Goal: Task Accomplishment & Management: Use online tool/utility

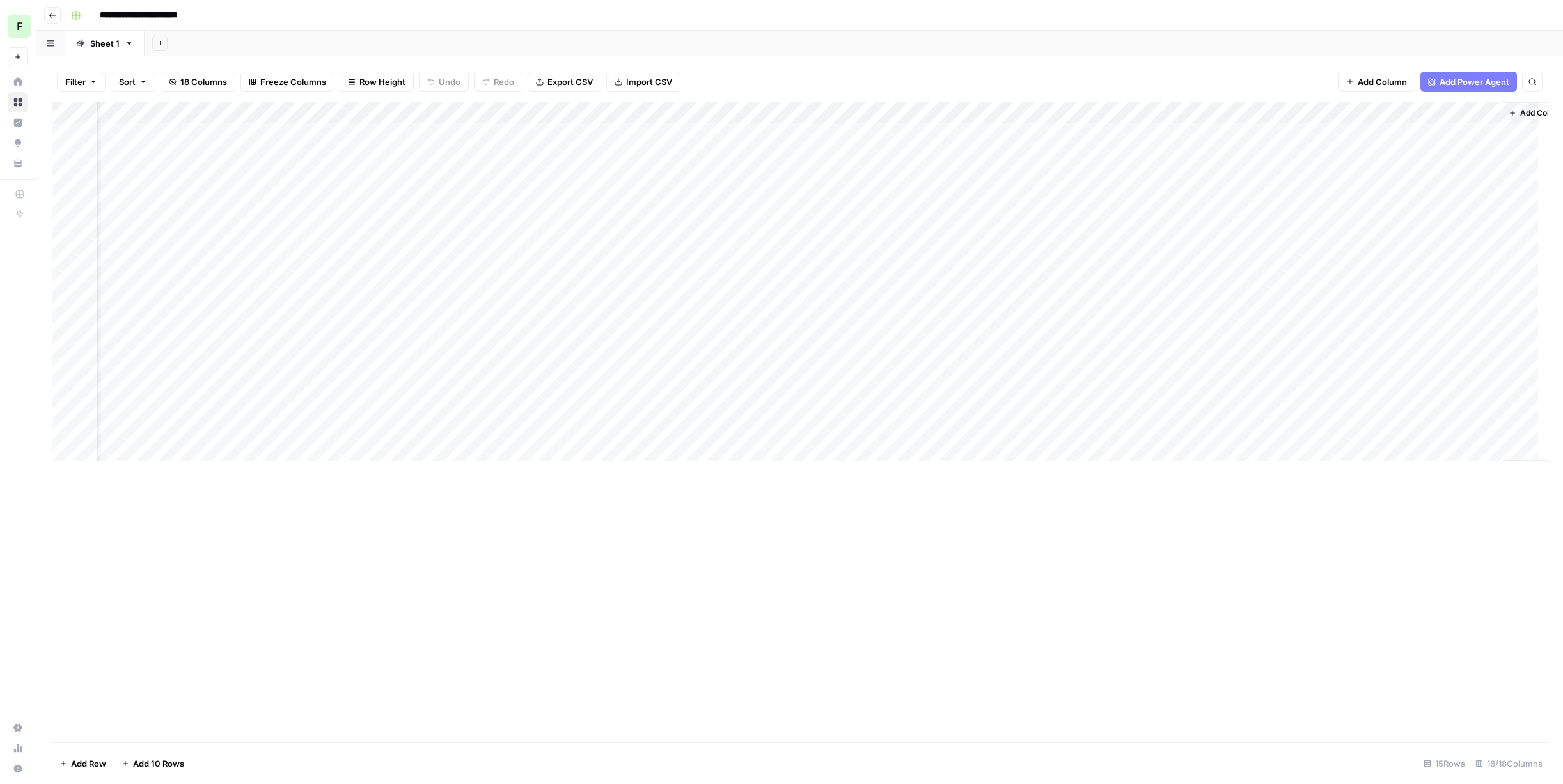
scroll to position [0, 1482]
click at [1226, 131] on div "Add Column" at bounding box center [799, 286] width 1495 height 368
click at [1085, 136] on div "Add Column" at bounding box center [799, 286] width 1495 height 368
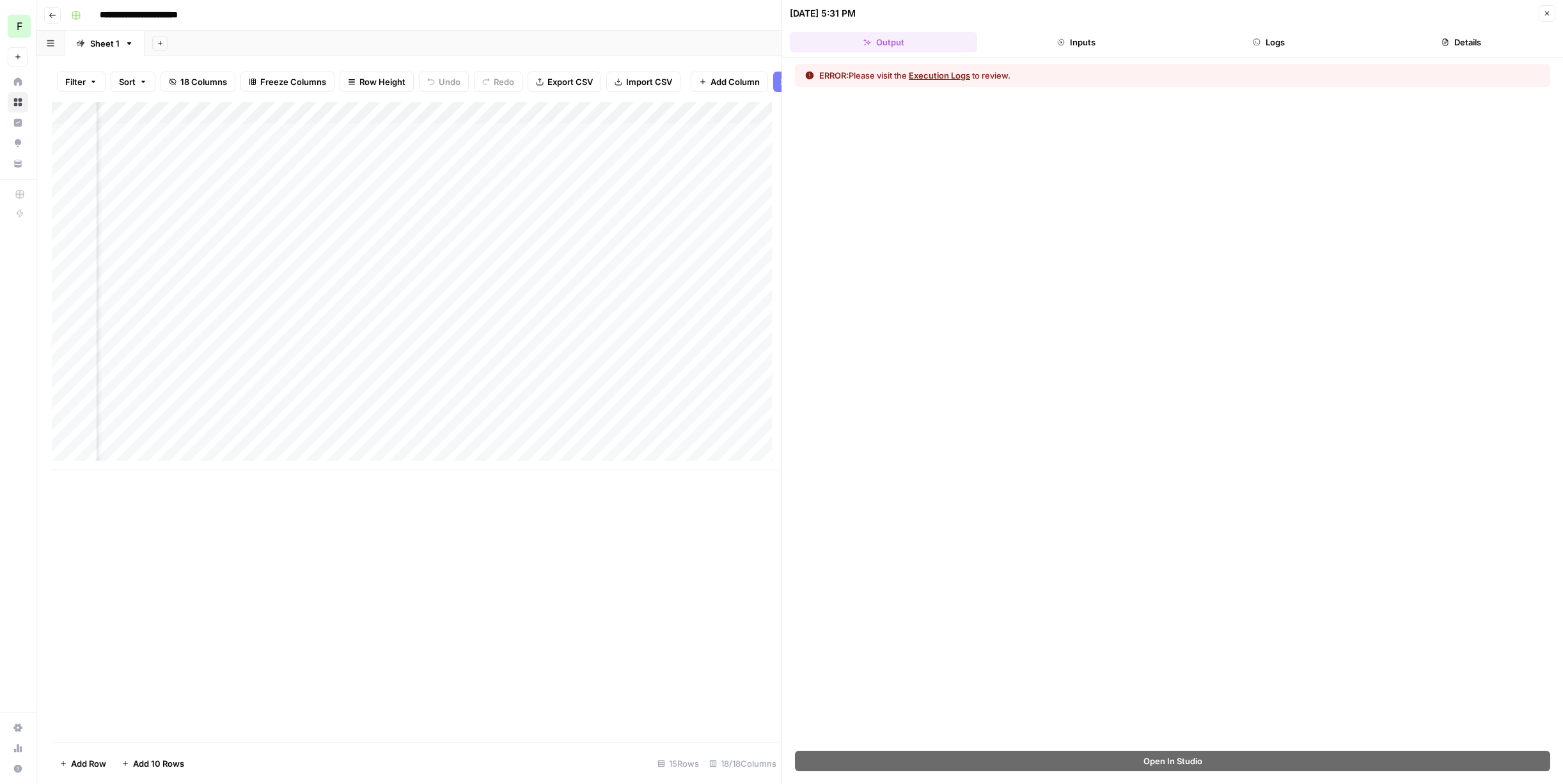
click at [939, 75] on button "Execution Logs" at bounding box center [939, 74] width 61 height 12
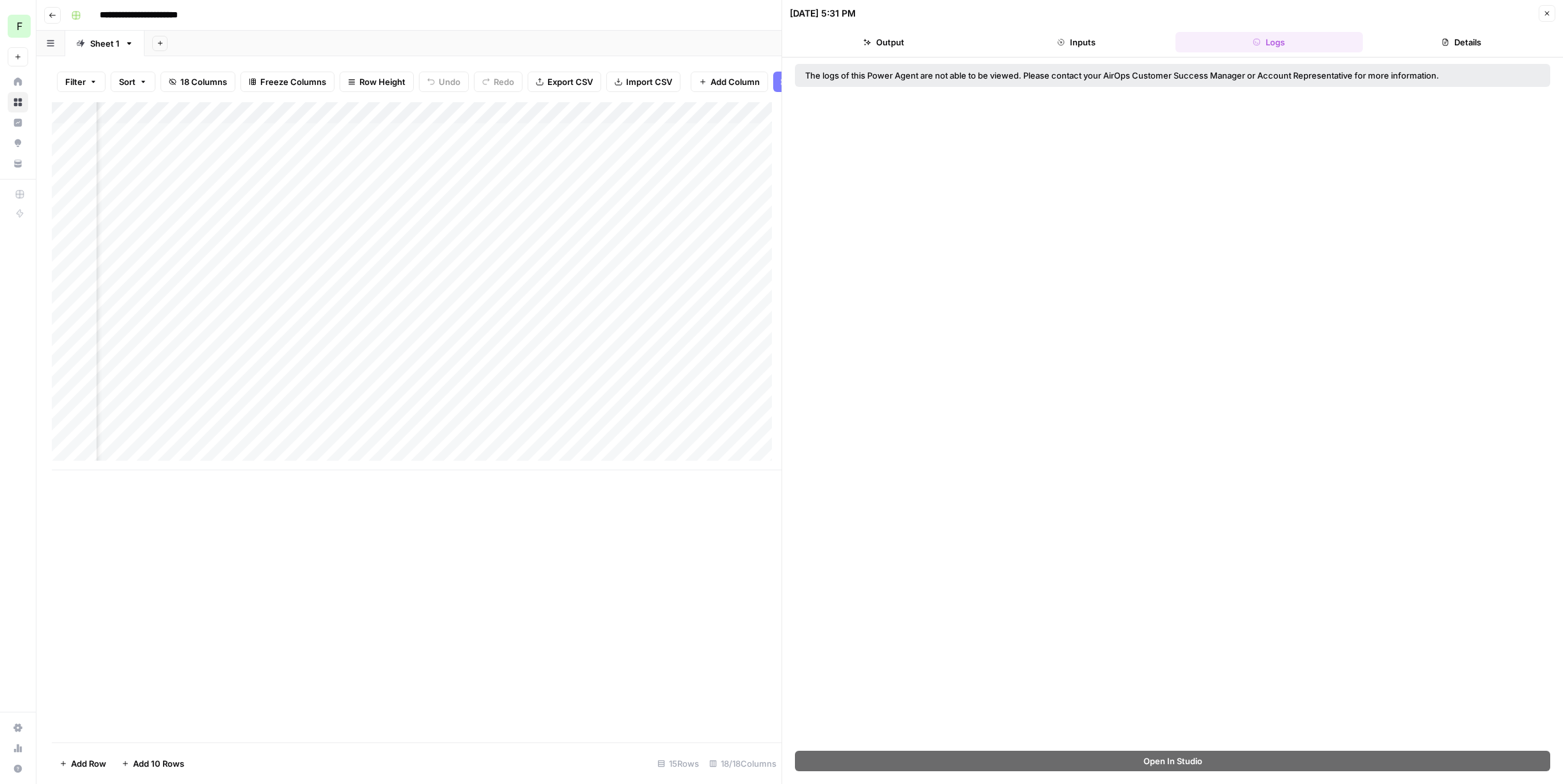
click at [1453, 44] on button "Details" at bounding box center [1461, 42] width 187 height 21
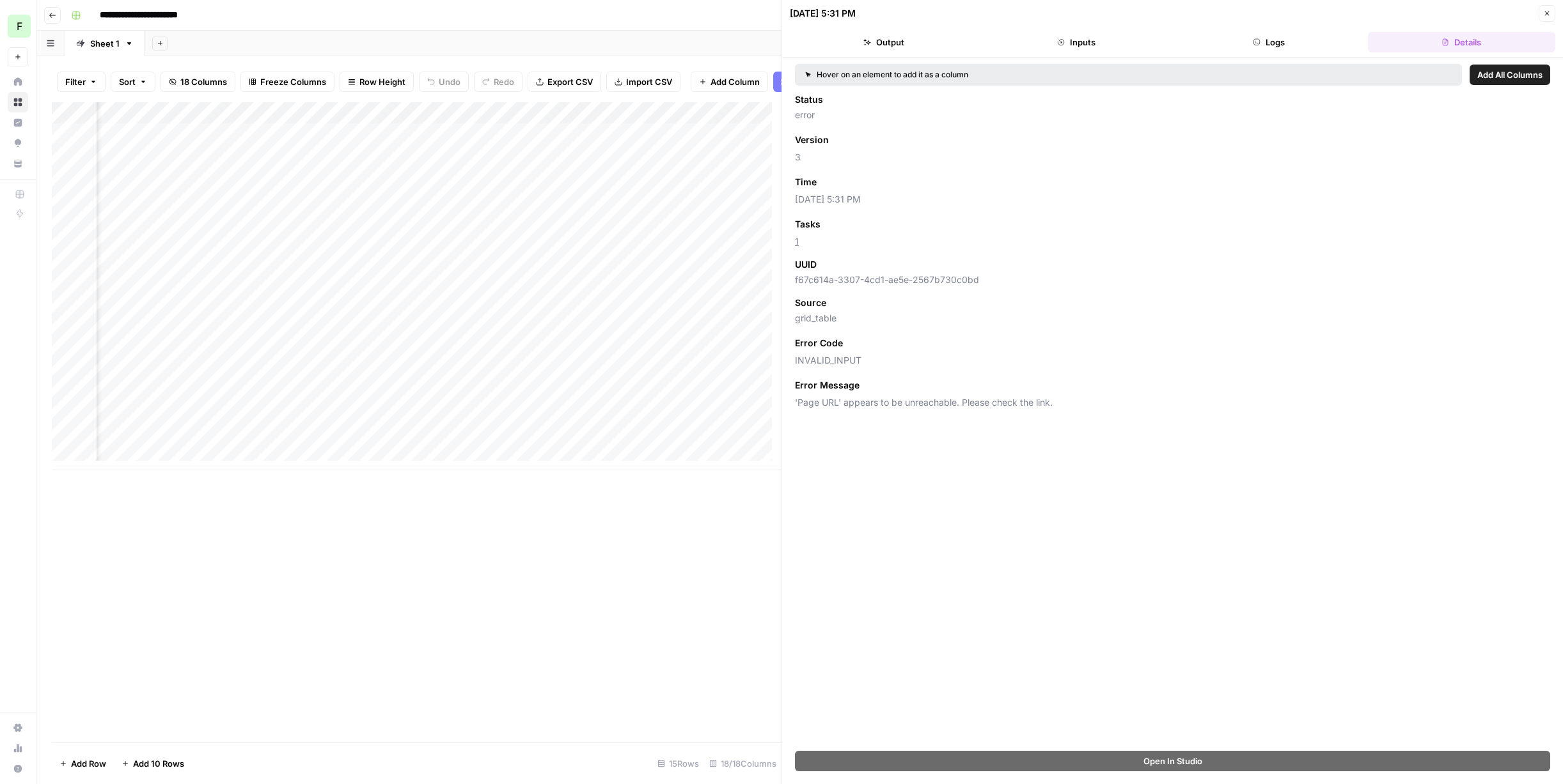
scroll to position [0, 55]
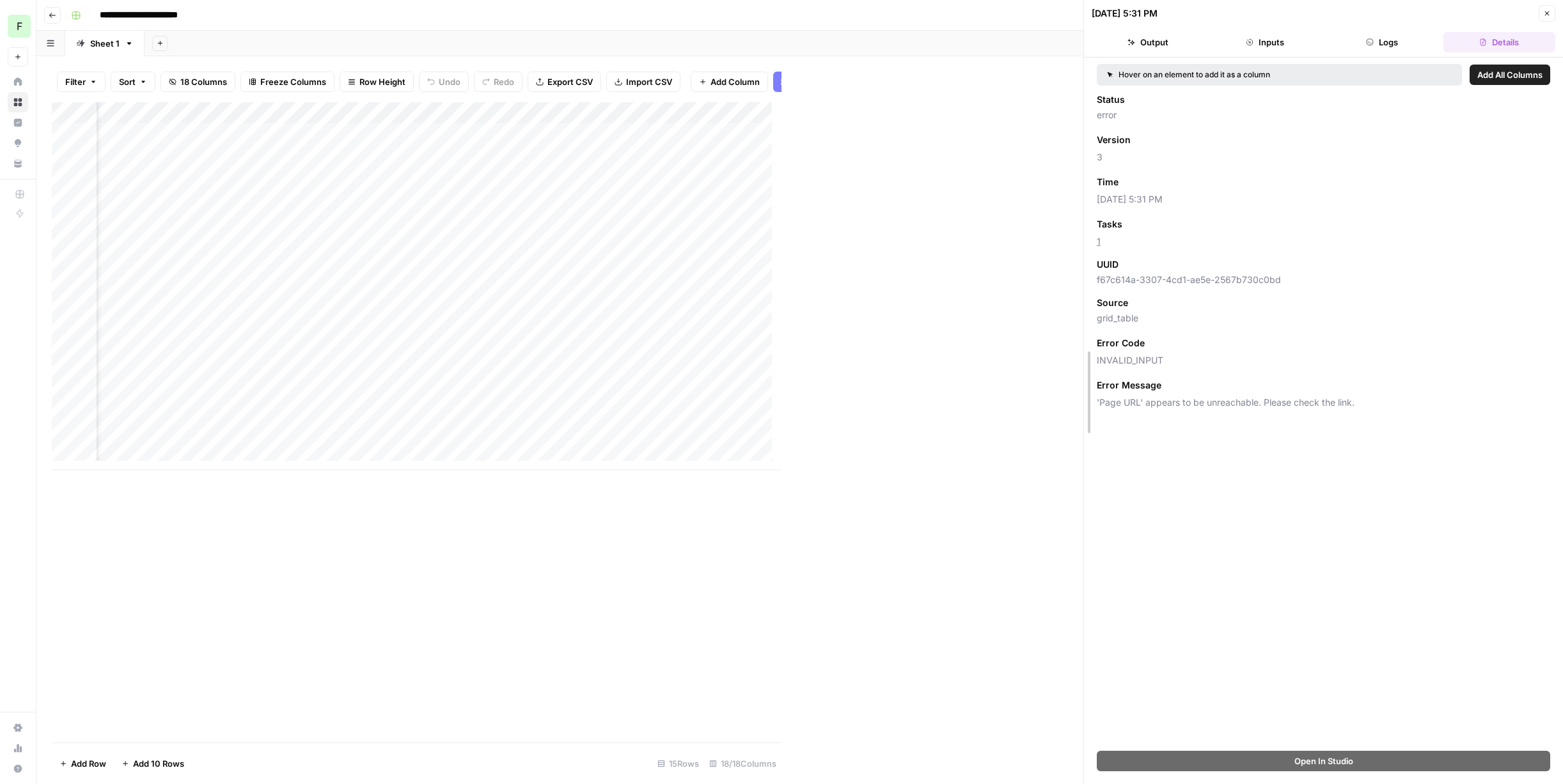
drag, startPoint x: 781, startPoint y: 526, endPoint x: 1135, endPoint y: 514, distance: 354.2
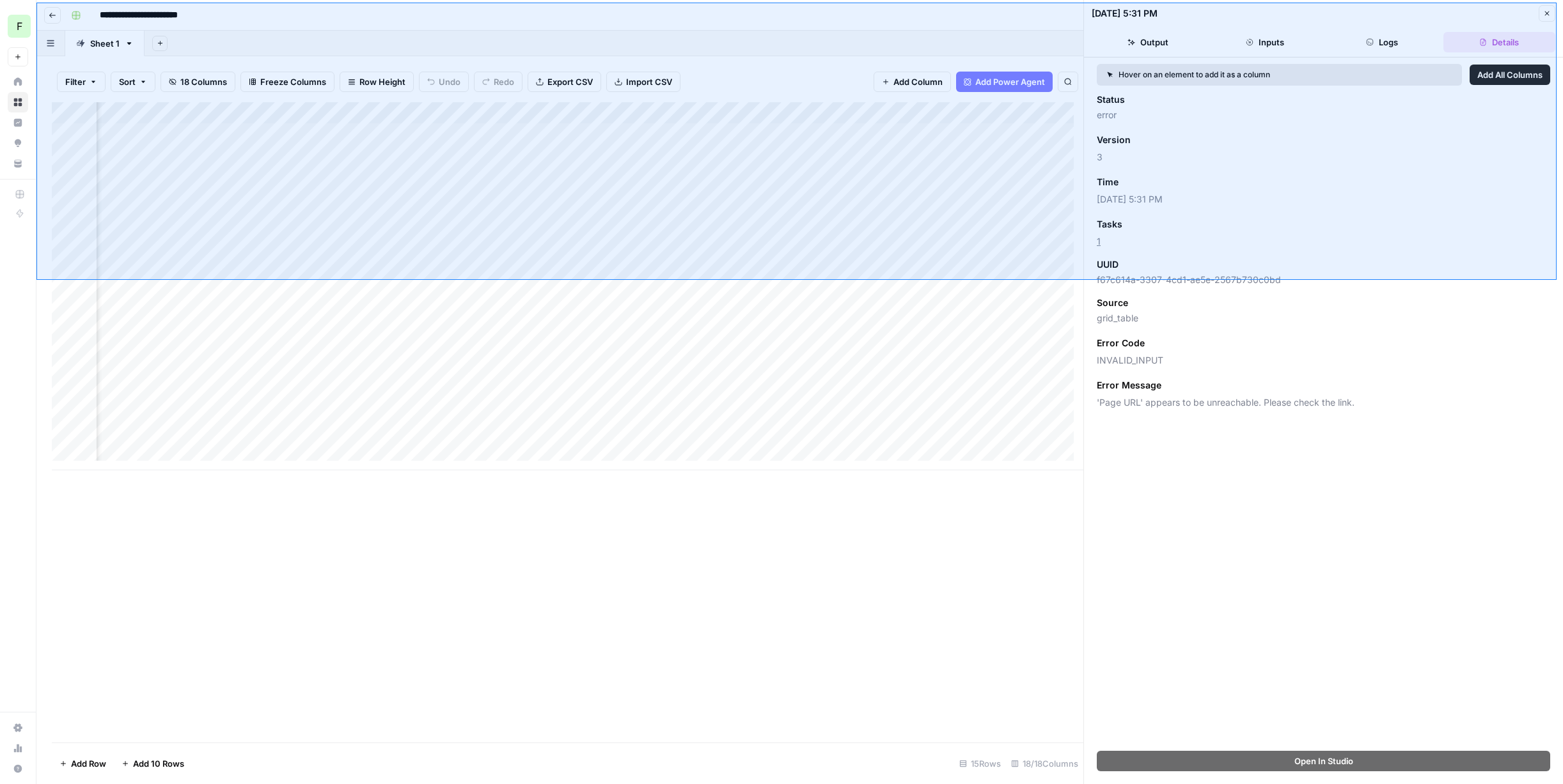
drag, startPoint x: 1556, startPoint y: 2, endPoint x: 36, endPoint y: 280, distance: 1545.2
click at [36, 280] on div at bounding box center [781, 392] width 1563 height 784
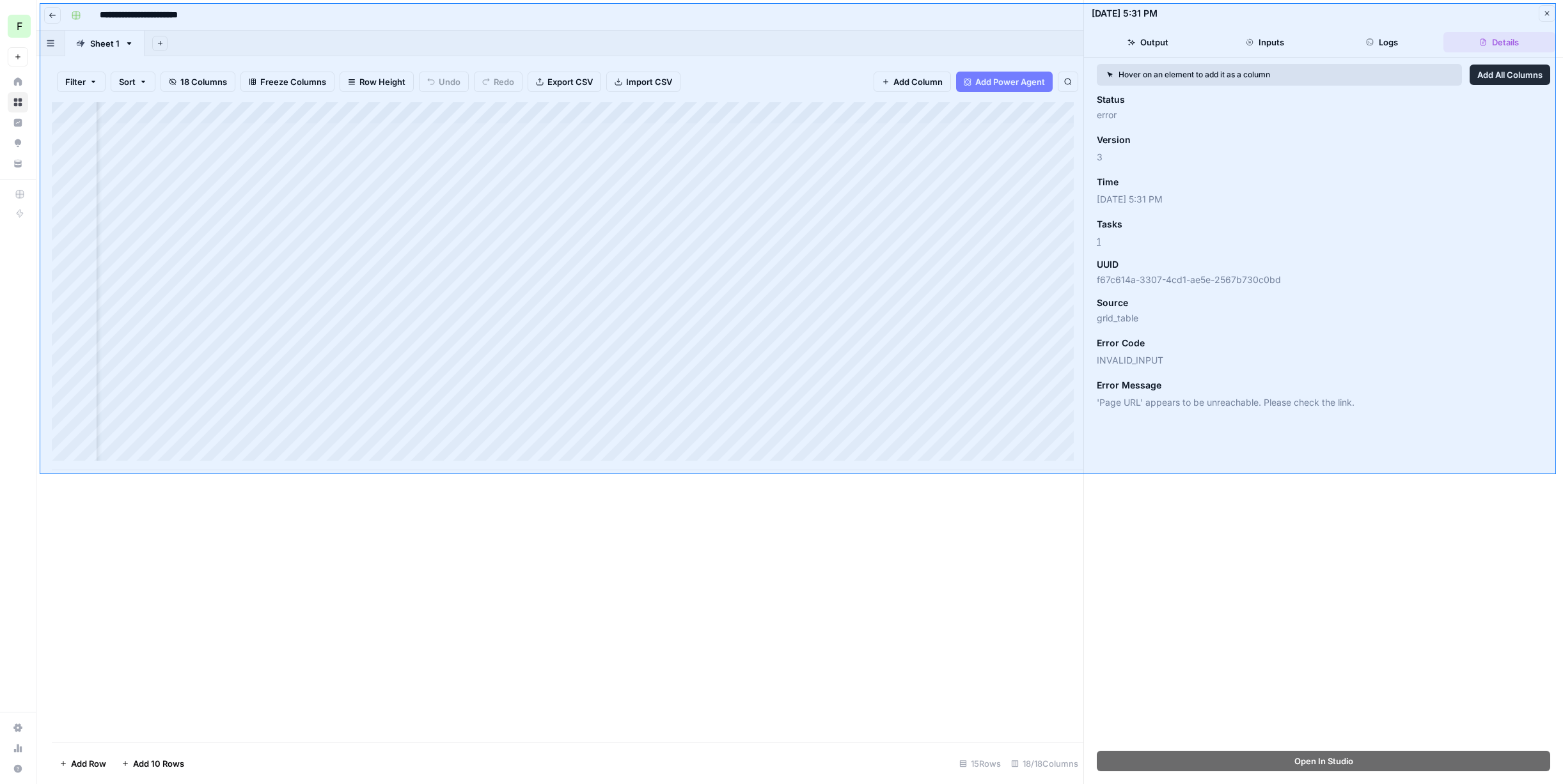
drag, startPoint x: 1556, startPoint y: 3, endPoint x: 40, endPoint y: 474, distance: 1587.5
click at [40, 474] on div at bounding box center [781, 392] width 1563 height 784
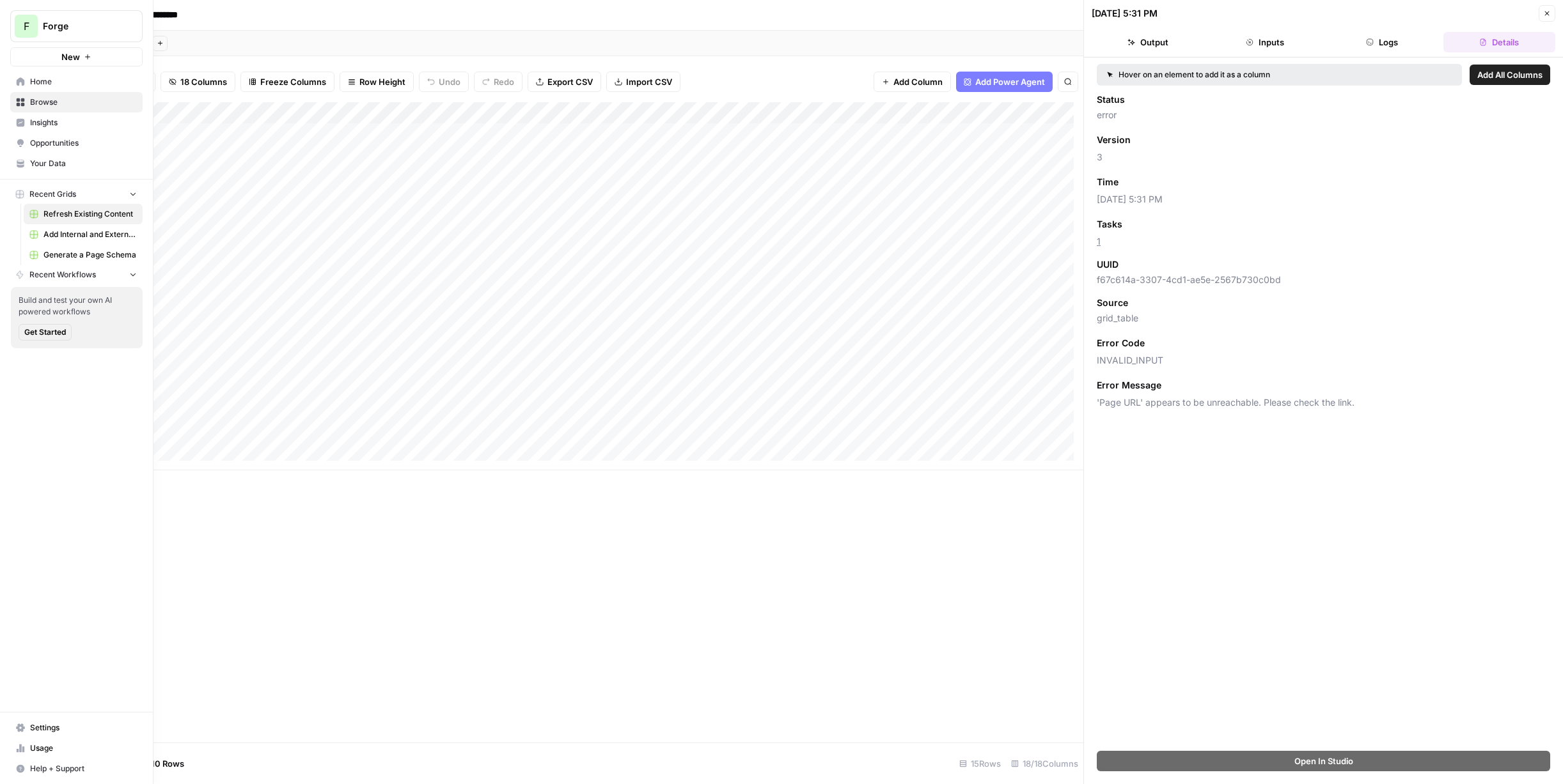
click at [72, 251] on span "Generate a Page Schema" at bounding box center [90, 255] width 93 height 12
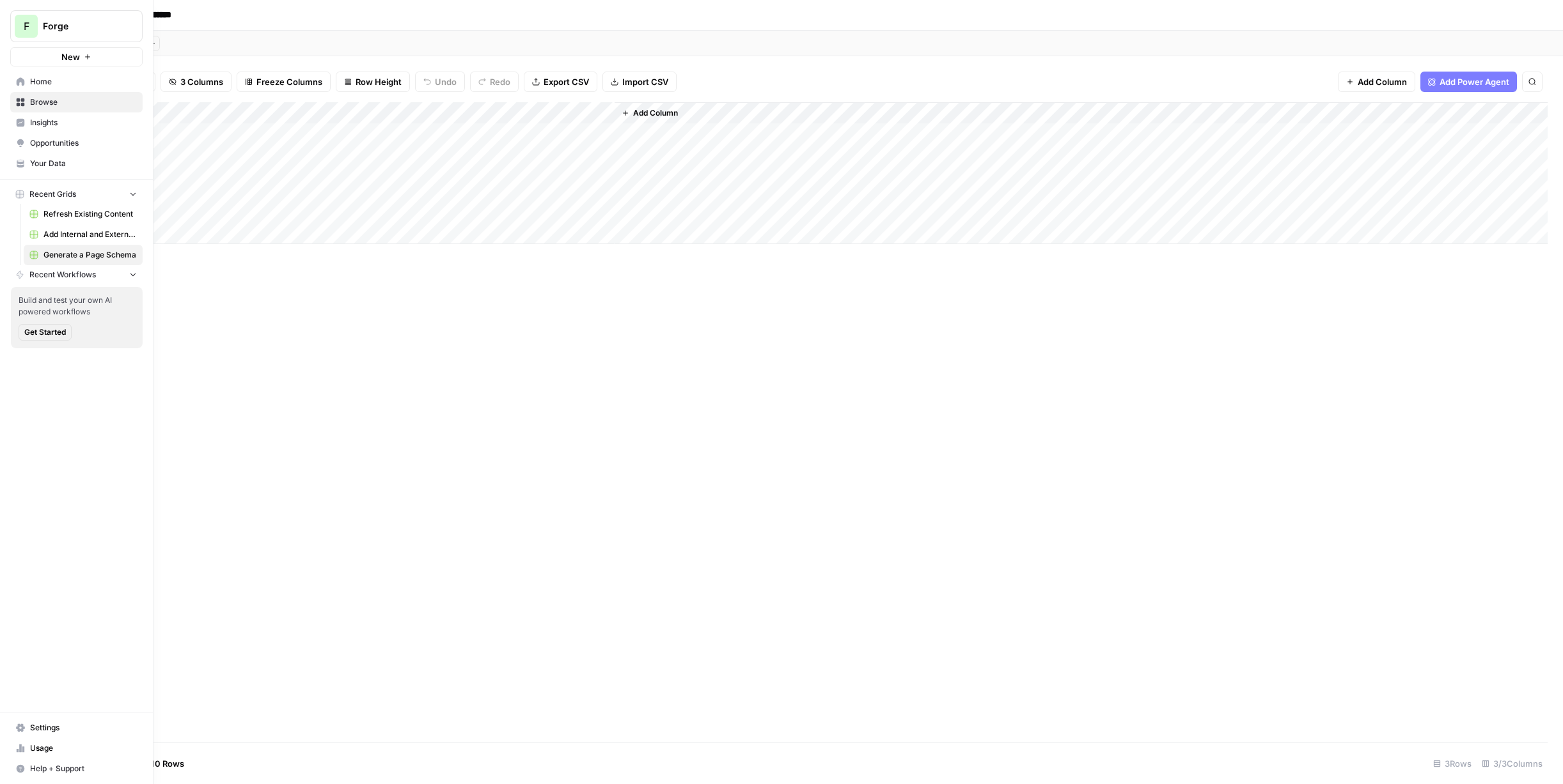
click at [502, 131] on div "Add Column" at bounding box center [799, 174] width 1495 height 142
click at [477, 145] on div "Add Column" at bounding box center [799, 174] width 1495 height 142
click at [601, 333] on div "Add Column" at bounding box center [799, 423] width 1495 height 640
click at [496, 138] on div "Add Column" at bounding box center [799, 174] width 1495 height 142
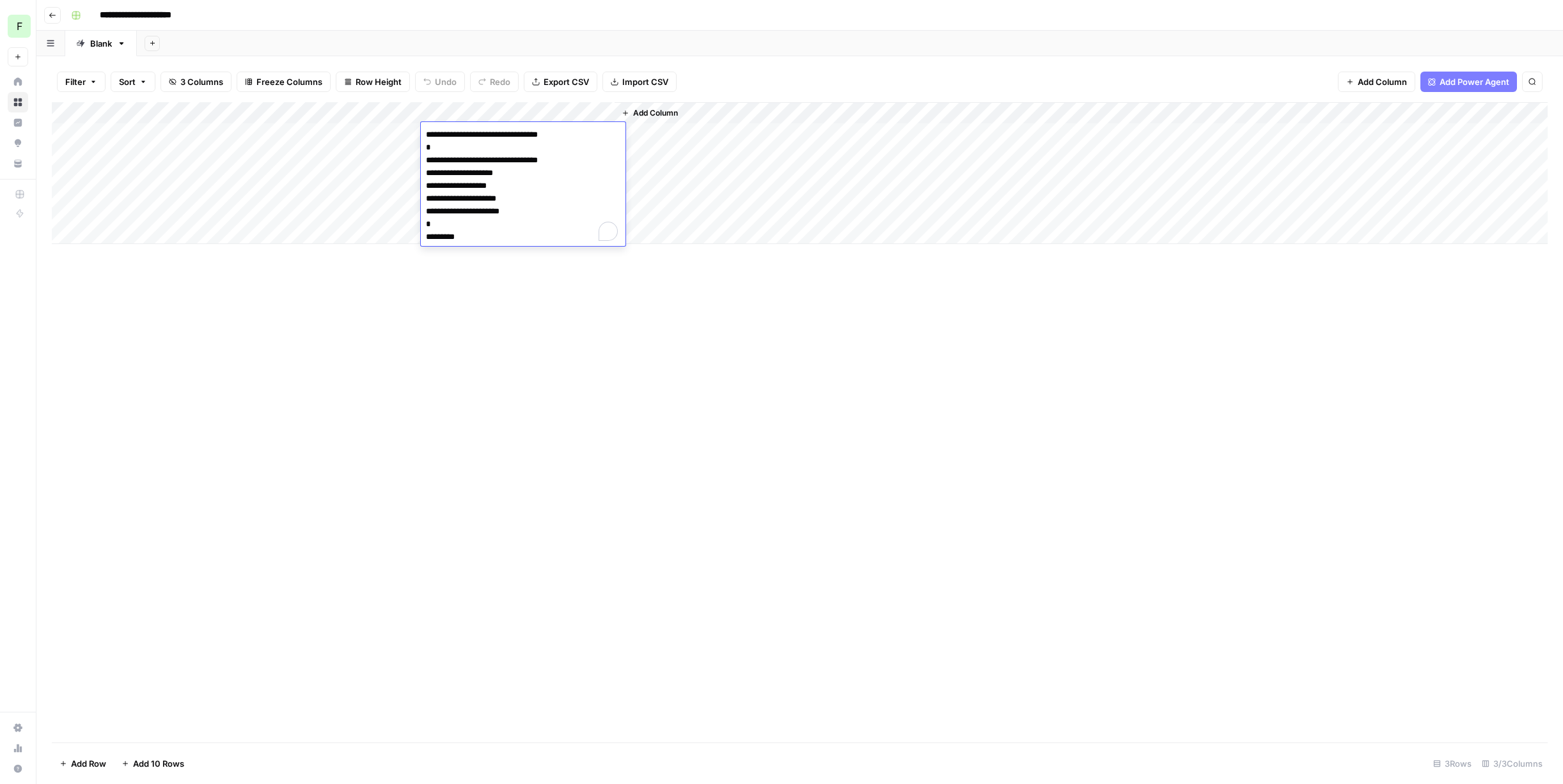
click at [348, 294] on div "Add Column" at bounding box center [799, 423] width 1495 height 640
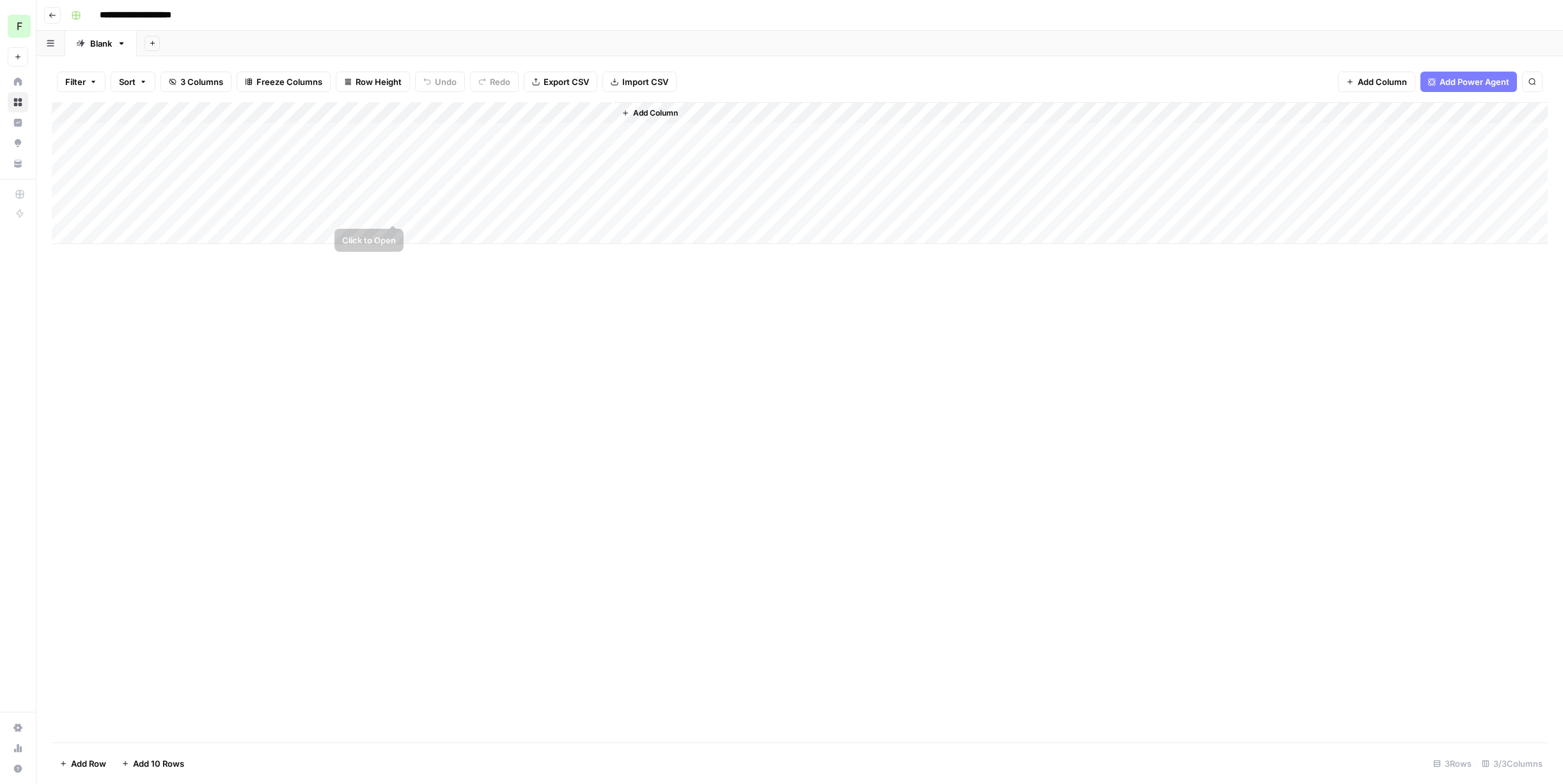
click at [505, 131] on div "Add Column" at bounding box center [799, 174] width 1495 height 142
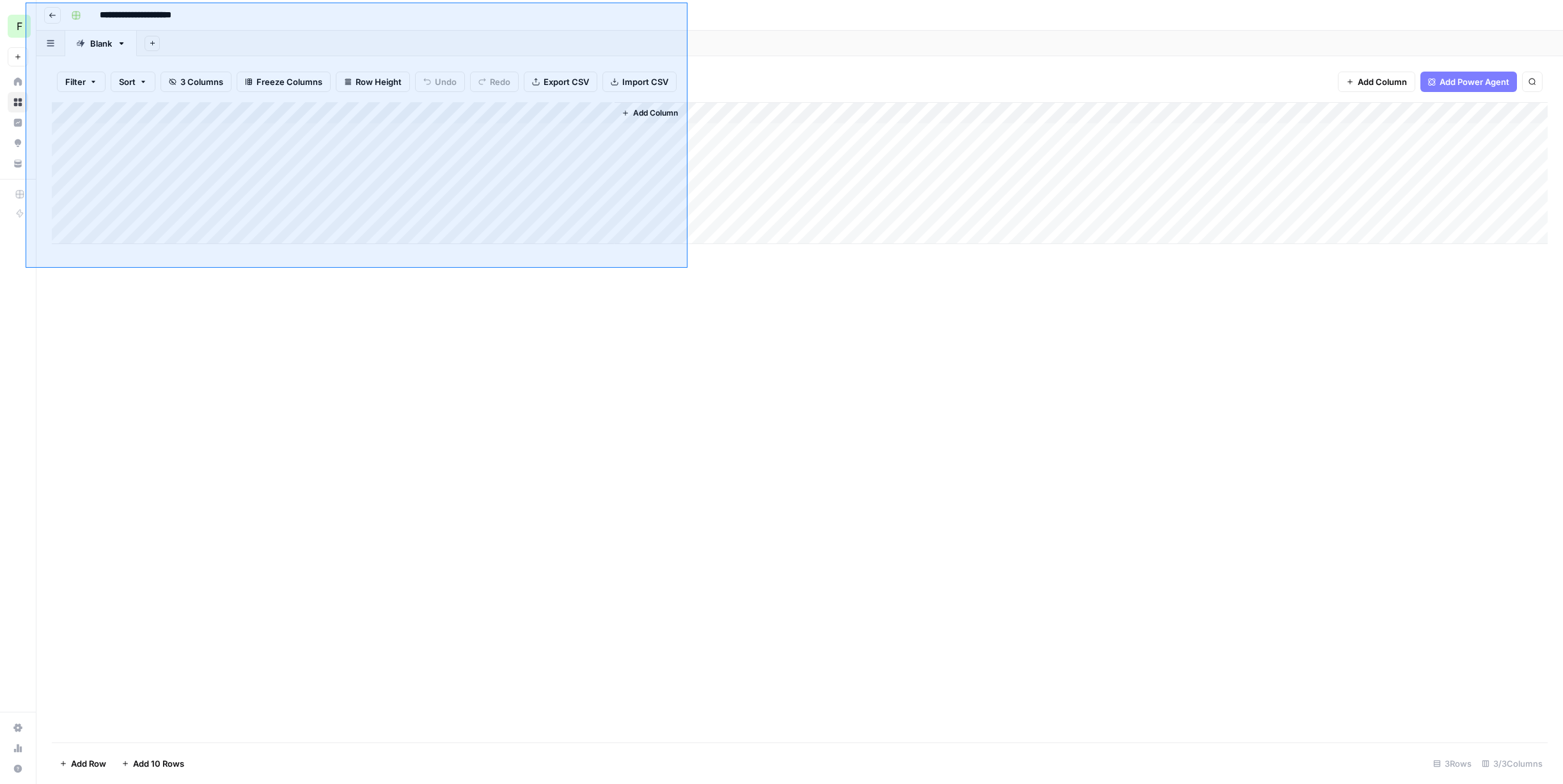
drag, startPoint x: 26, startPoint y: 2, endPoint x: 688, endPoint y: 268, distance: 713.4
click at [688, 268] on div at bounding box center [781, 392] width 1563 height 784
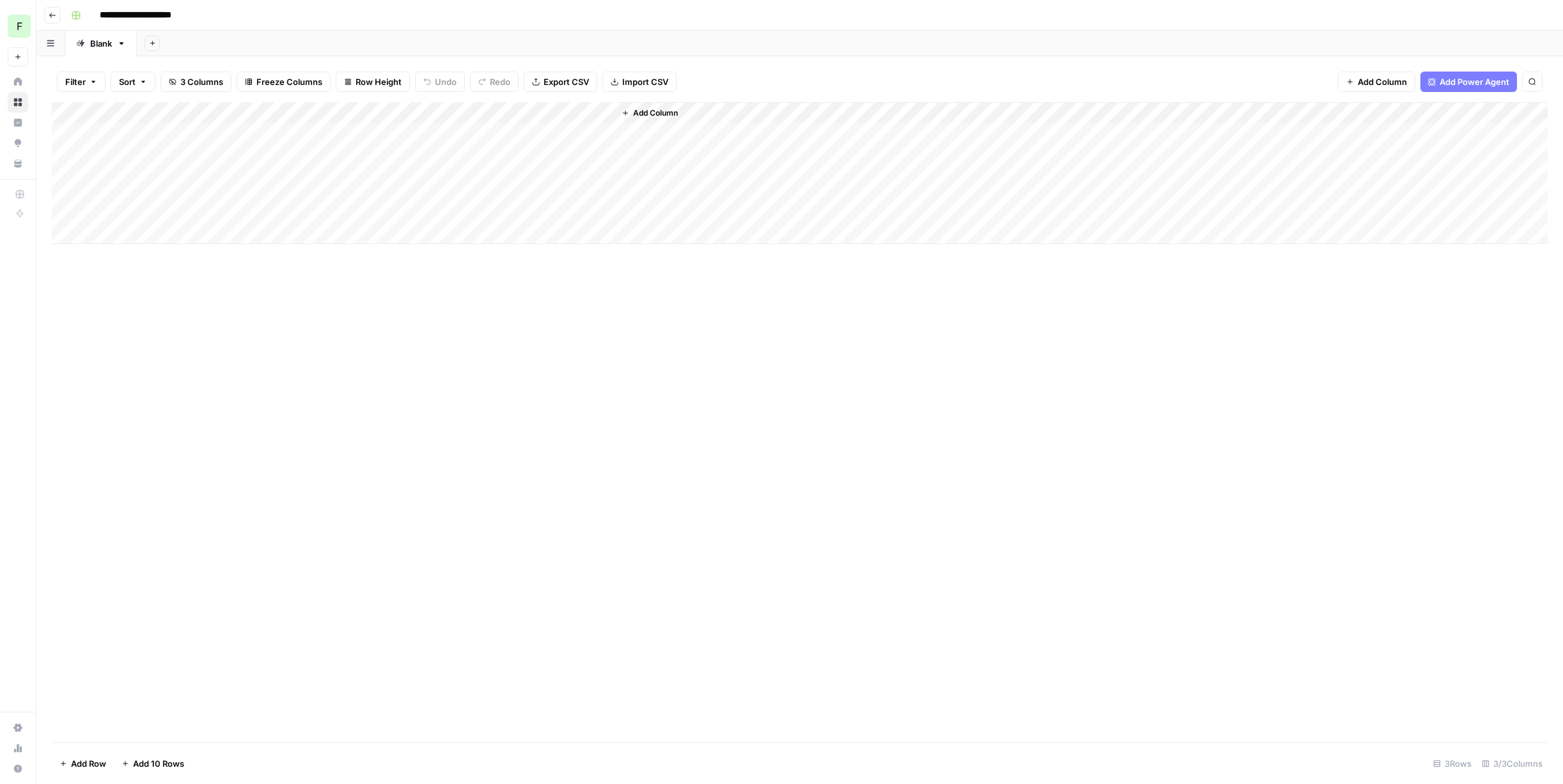
click at [513, 136] on div "Add Column" at bounding box center [799, 174] width 1495 height 142
drag, startPoint x: 726, startPoint y: 283, endPoint x: 654, endPoint y: 280, distance: 72.1
click at [654, 280] on div at bounding box center [781, 392] width 1563 height 784
click at [550, 142] on div "Add Column" at bounding box center [799, 174] width 1495 height 142
